Goal: Navigation & Orientation: Find specific page/section

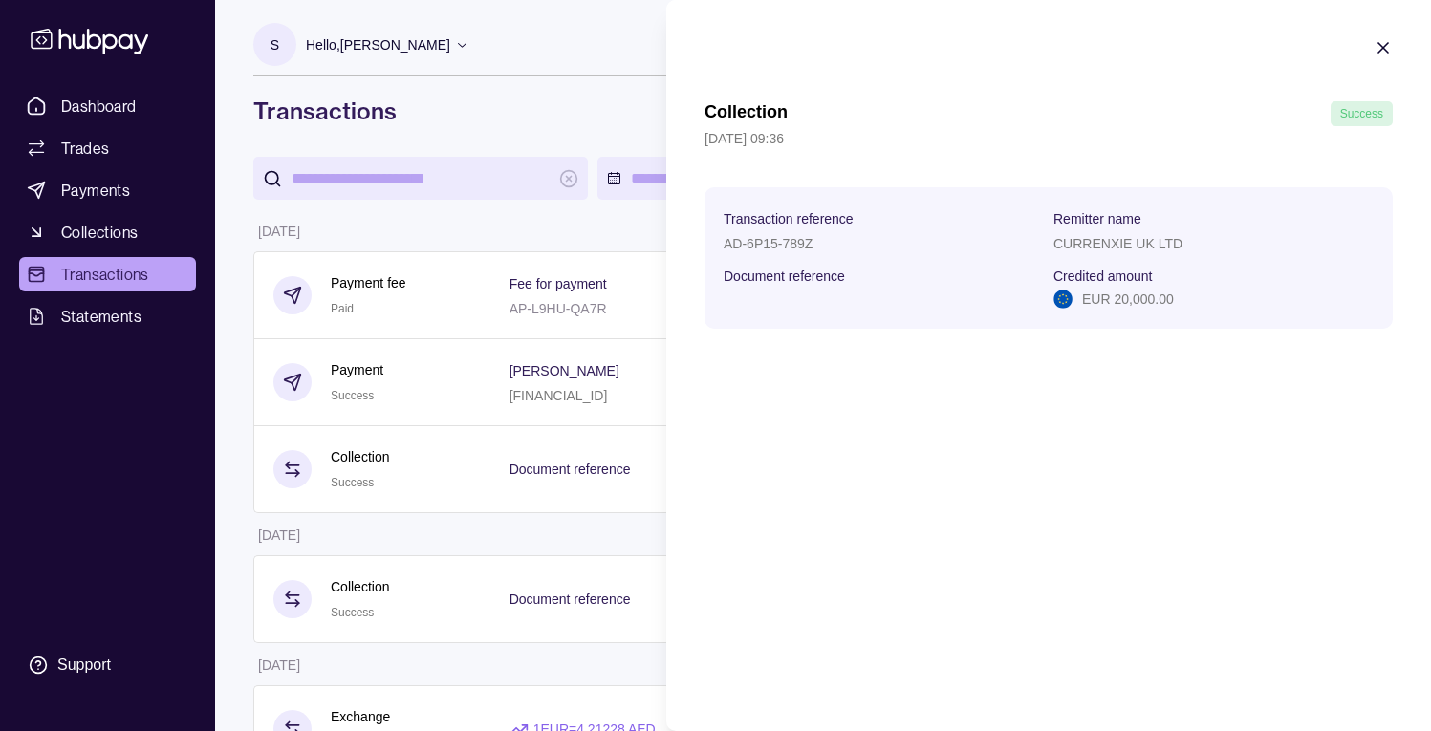
click at [111, 115] on html "Dashboard Trades Payments Collections Transactions Statements Support S Hello, …" at bounding box center [715, 471] width 1431 height 942
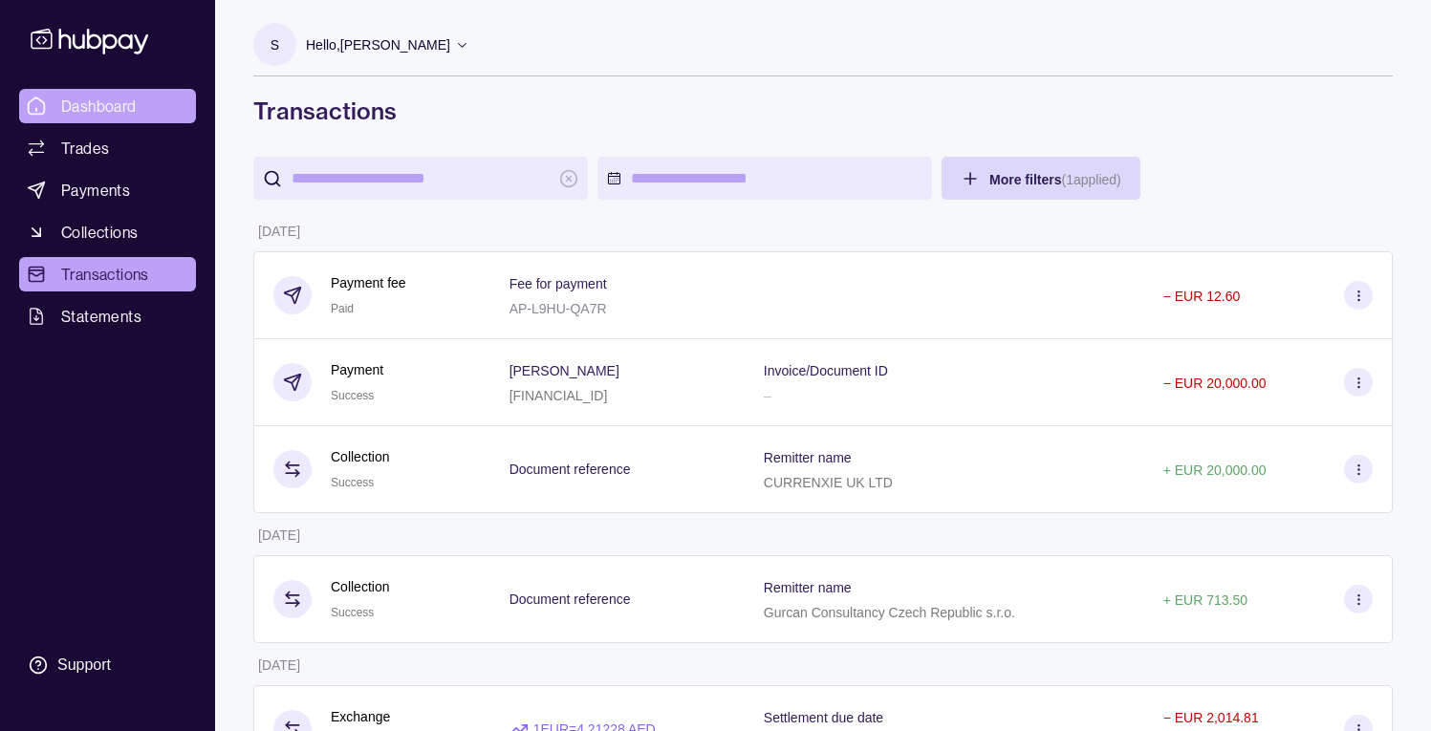
click at [116, 104] on span "Dashboard" at bounding box center [99, 106] width 76 height 23
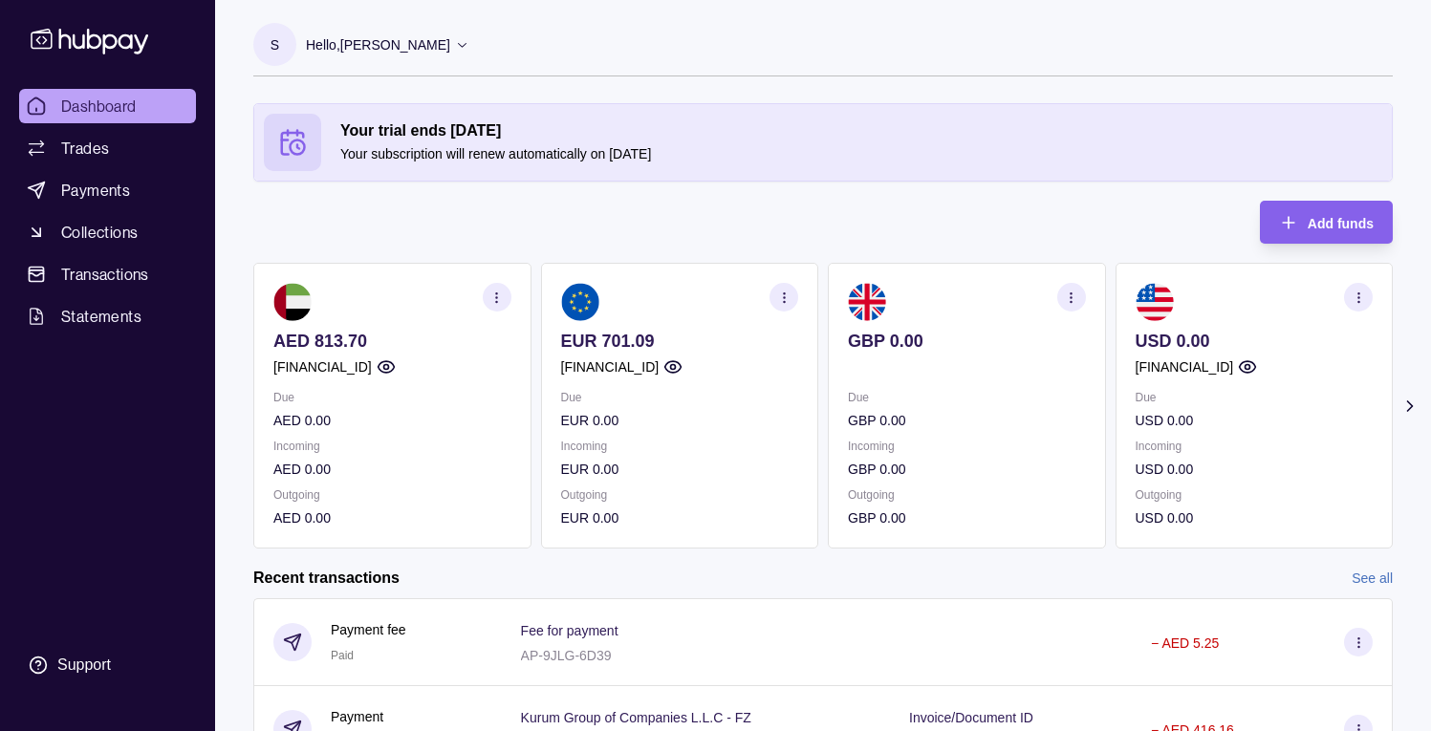
click at [729, 88] on div "S Hello, Sezer AKSOY SKY CODE TECHNOLOGIES LLC Account Terms and conditions Pri…" at bounding box center [823, 59] width 1140 height 73
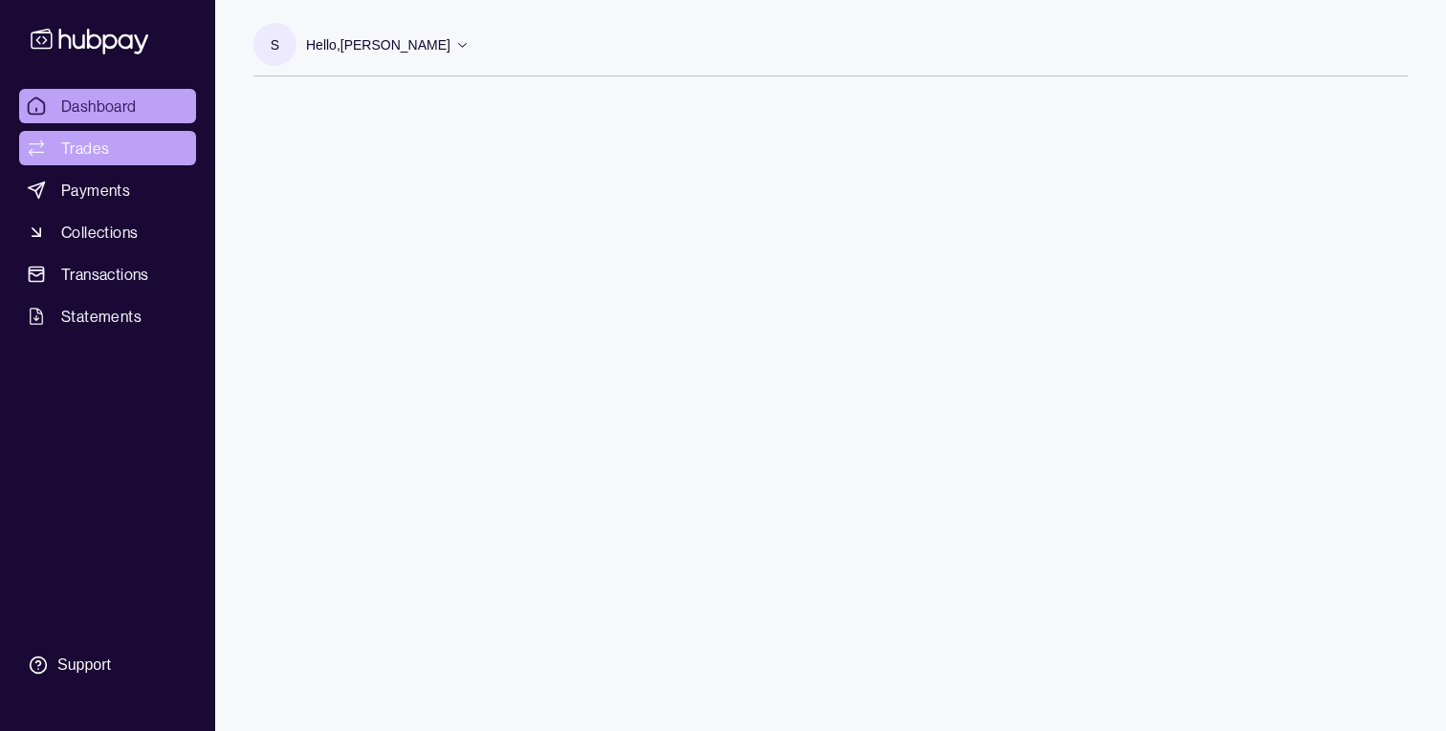
click at [116, 132] on link "Trades" at bounding box center [107, 148] width 177 height 34
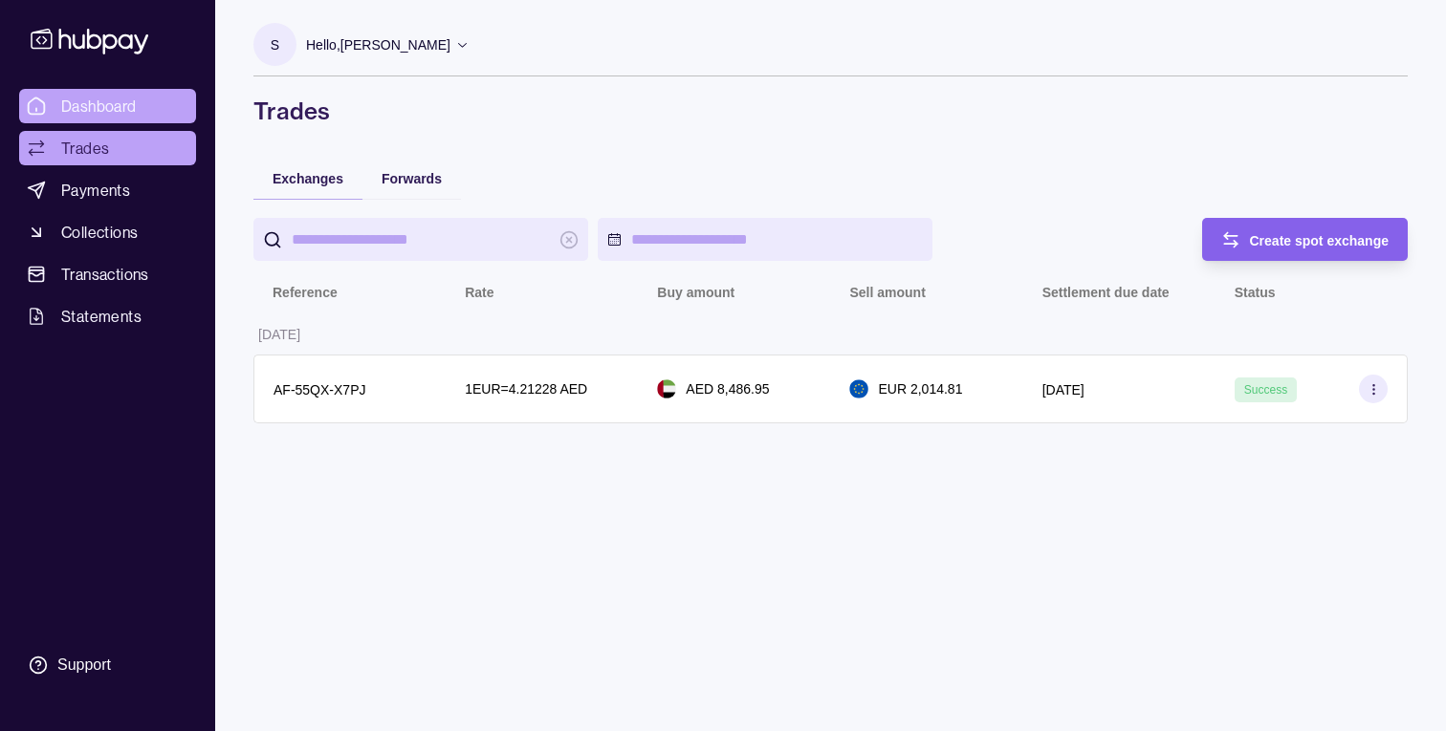
click at [164, 106] on link "Dashboard" at bounding box center [107, 106] width 177 height 34
